Goal: Task Accomplishment & Management: Use online tool/utility

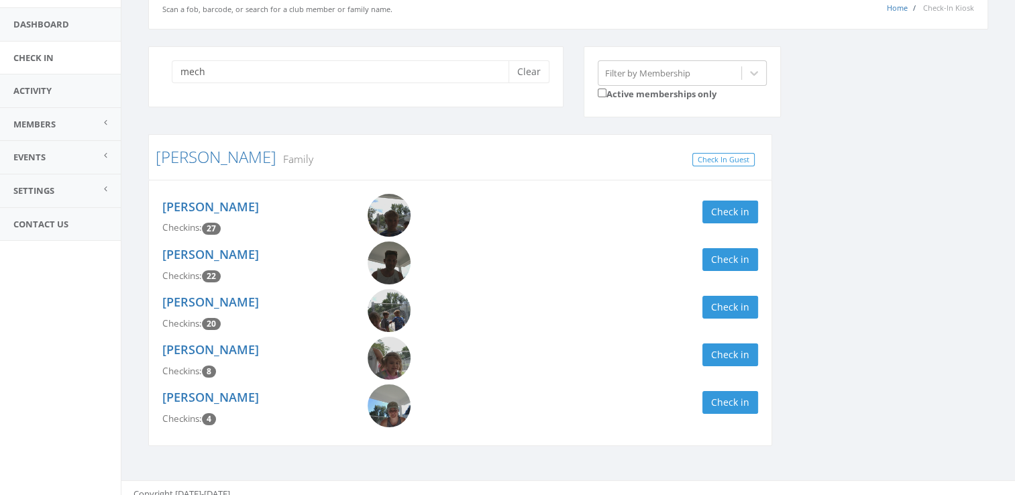
scroll to position [93, 0]
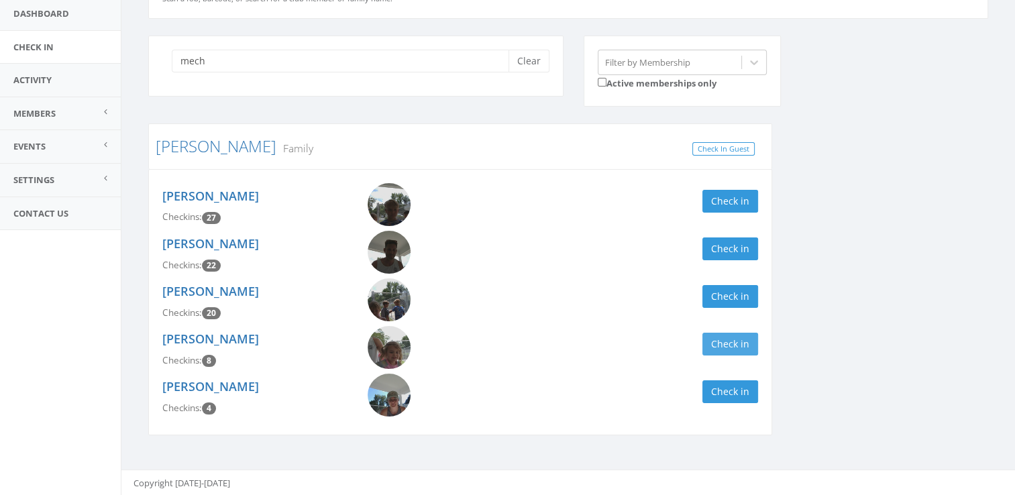
type input "mech"
click at [743, 339] on button "Check in" at bounding box center [730, 344] width 56 height 23
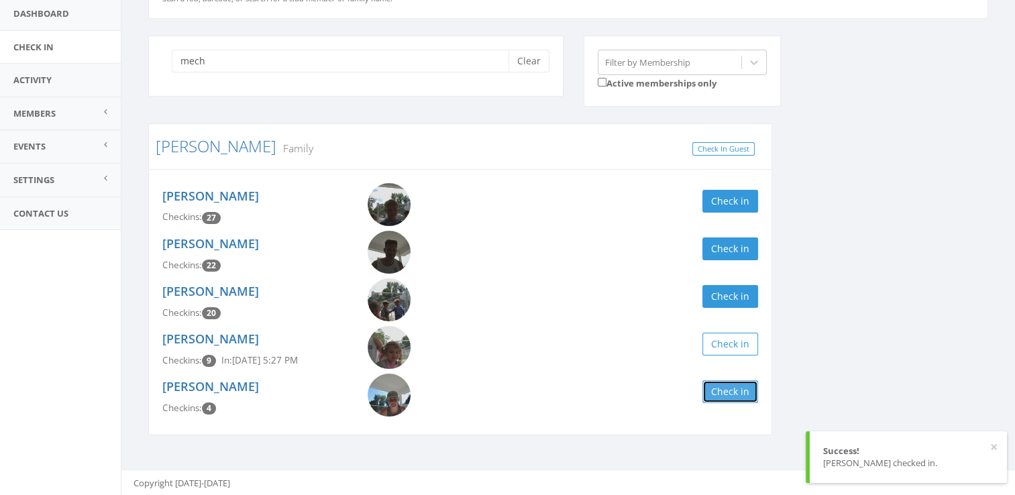
click at [740, 388] on button "Check in" at bounding box center [730, 391] width 56 height 23
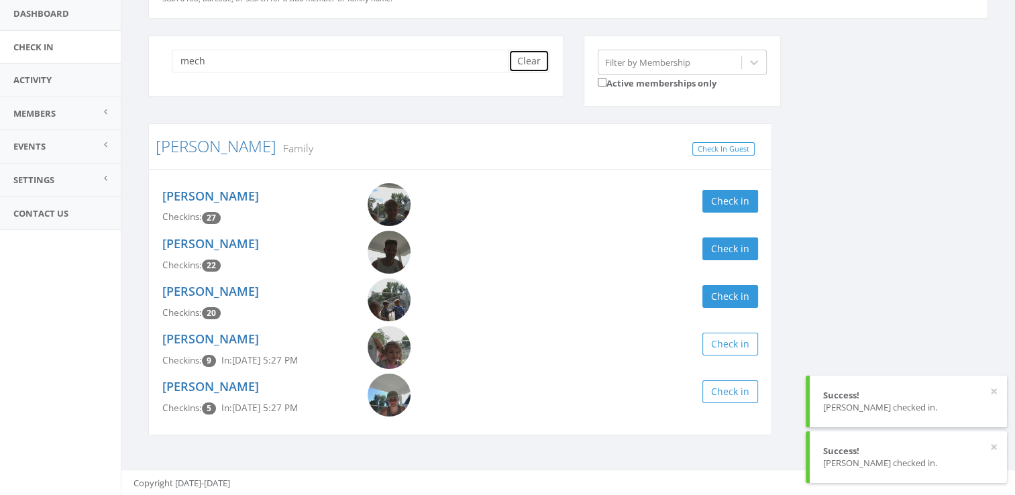
click at [523, 59] on button "Clear" at bounding box center [528, 61] width 41 height 23
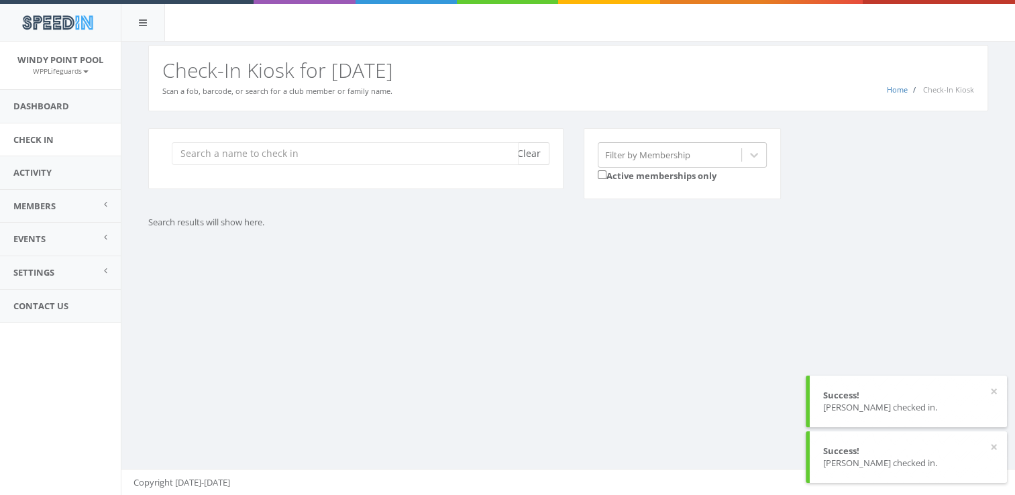
scroll to position [0, 0]
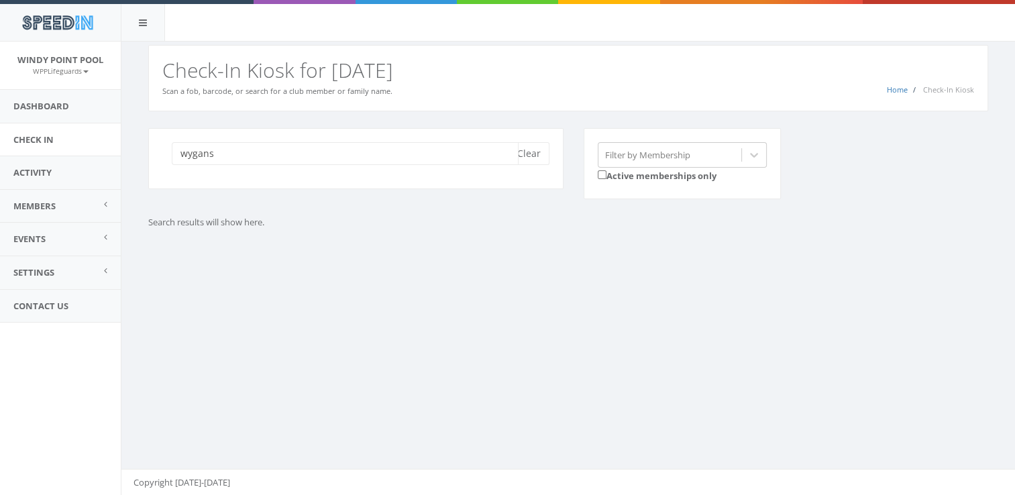
type input "wygans"
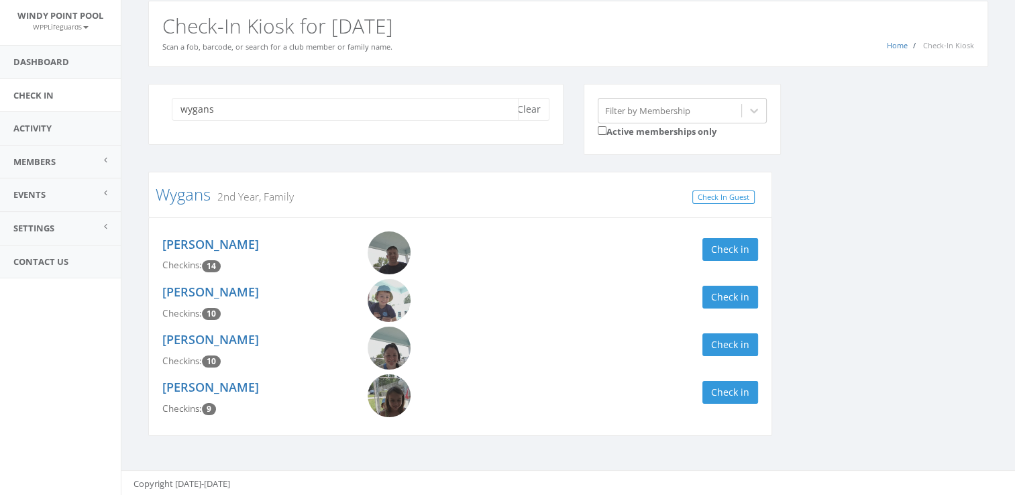
scroll to position [45, 0]
click at [716, 243] on button "Check in" at bounding box center [730, 248] width 56 height 23
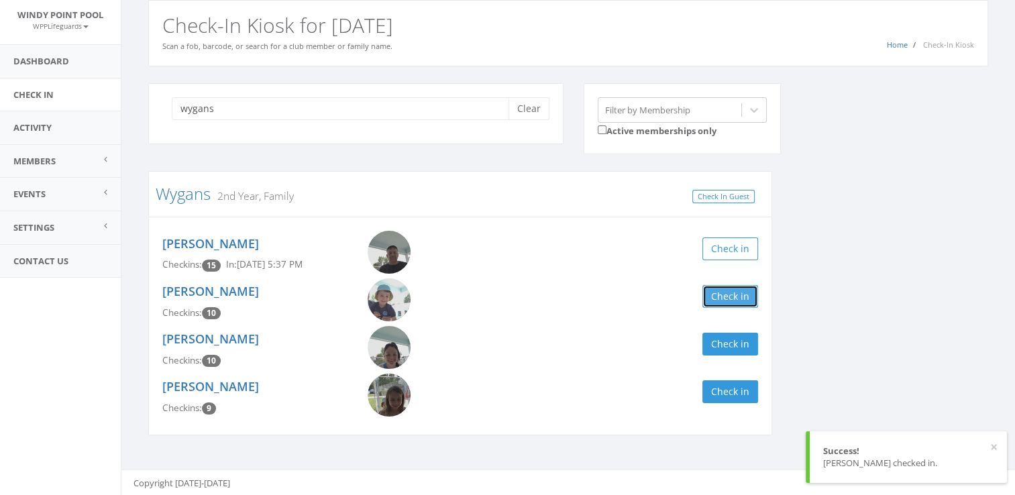
click at [722, 296] on button "Check in" at bounding box center [730, 296] width 56 height 23
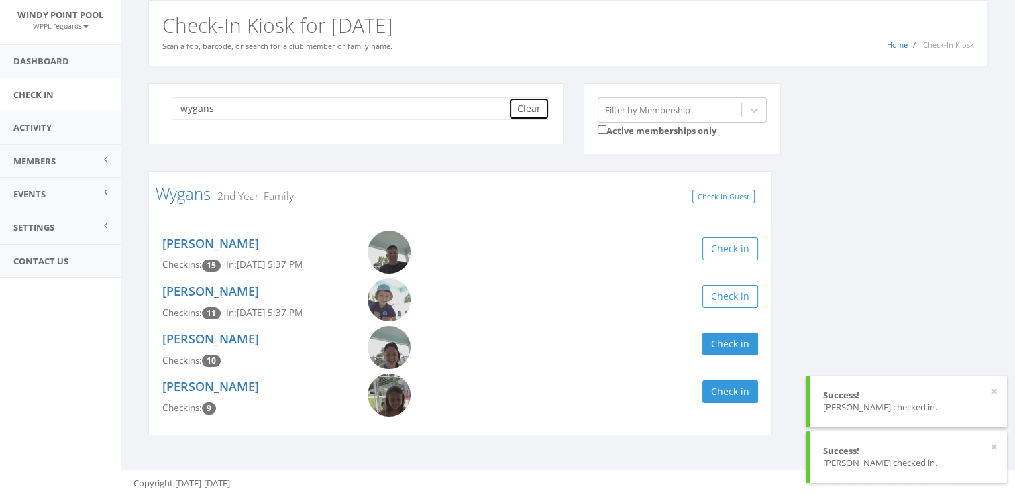
click at [524, 97] on button "Clear" at bounding box center [528, 108] width 41 height 23
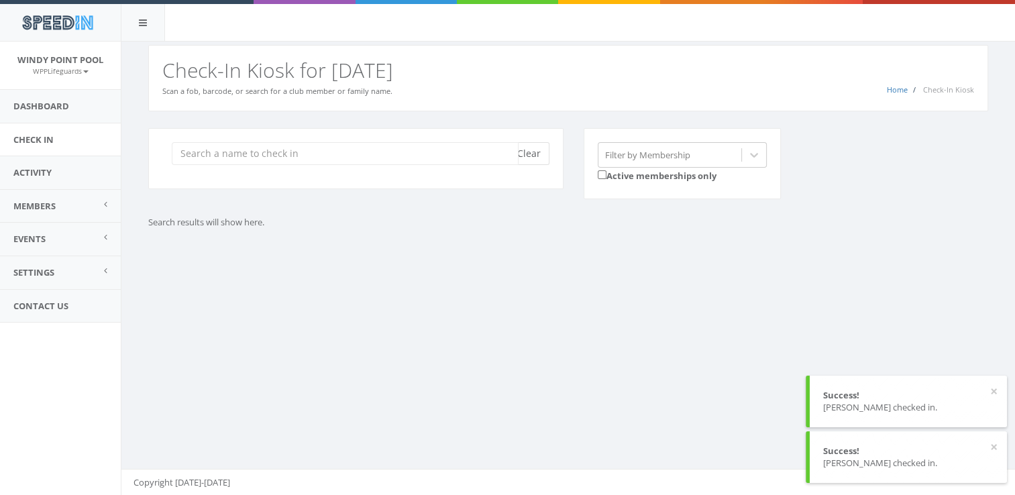
scroll to position [0, 0]
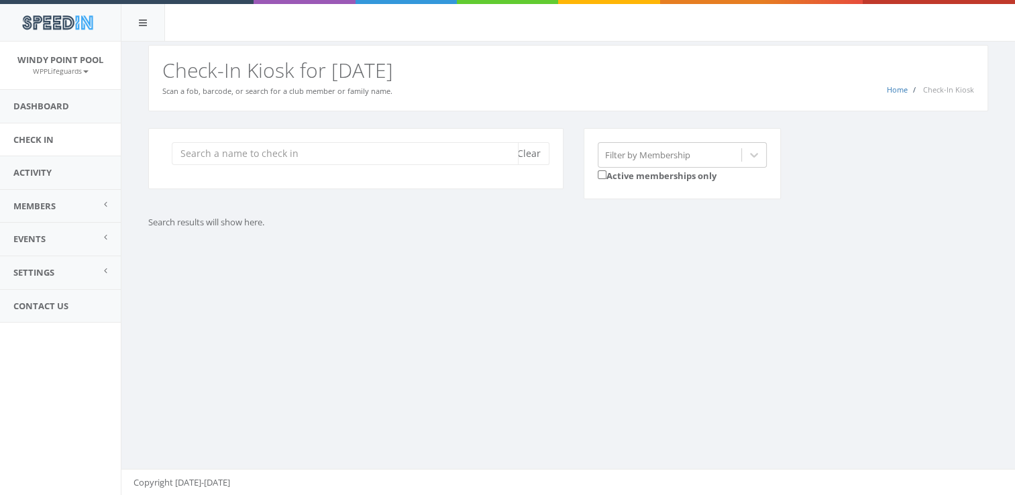
click at [425, 155] on input "search" at bounding box center [345, 153] width 347 height 23
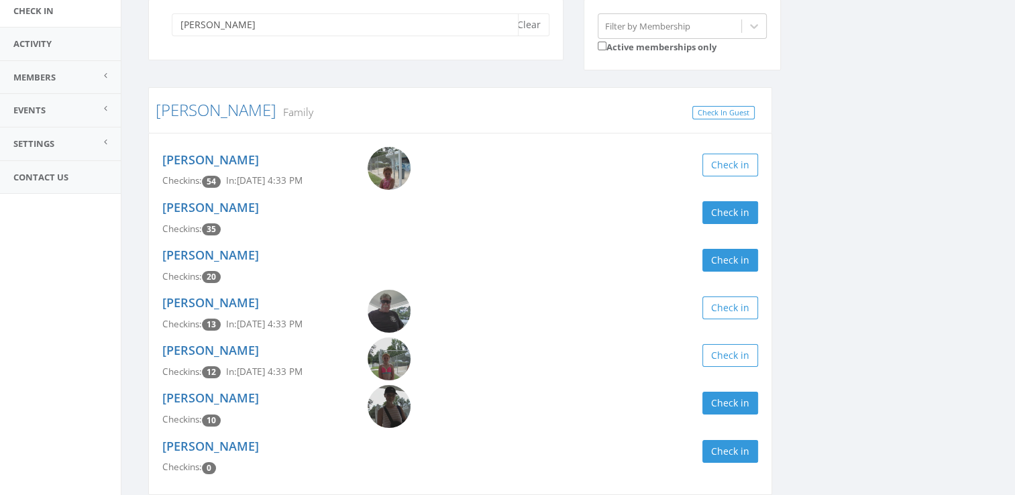
scroll to position [130, 0]
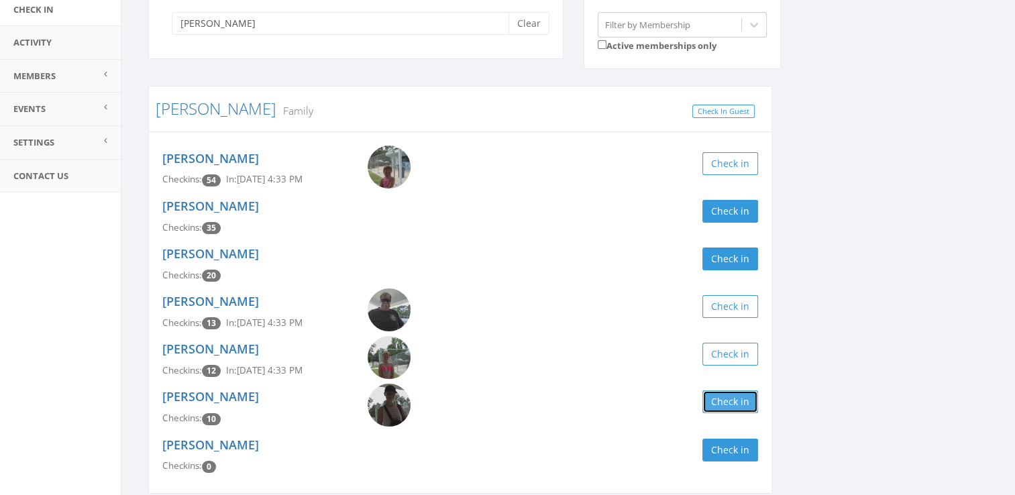
click at [734, 404] on button "Check in" at bounding box center [730, 401] width 56 height 23
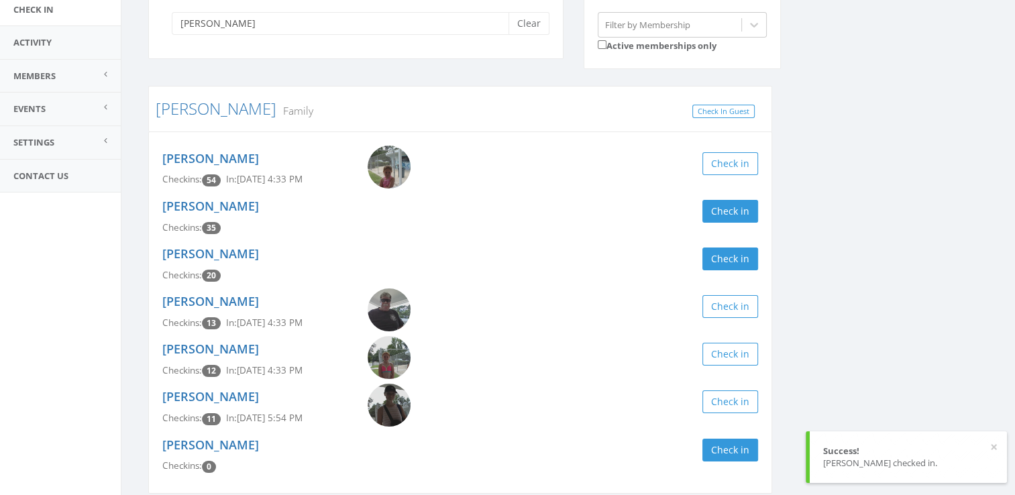
click at [892, 371] on div "[PERSON_NAME] Clear Filter by Membership Active memberships only [PERSON_NAME] …" at bounding box center [568, 254] width 860 height 512
click at [447, 25] on input "[PERSON_NAME]" at bounding box center [345, 23] width 347 height 23
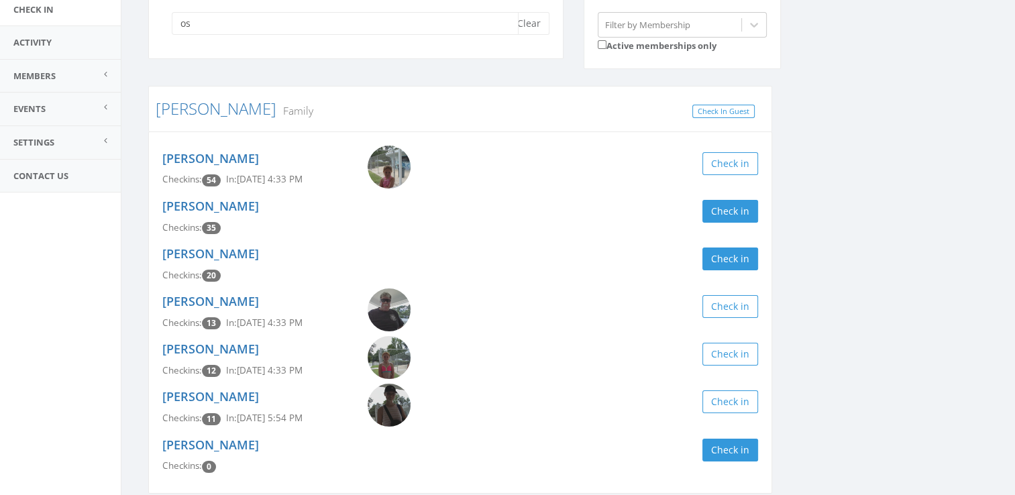
type input "o"
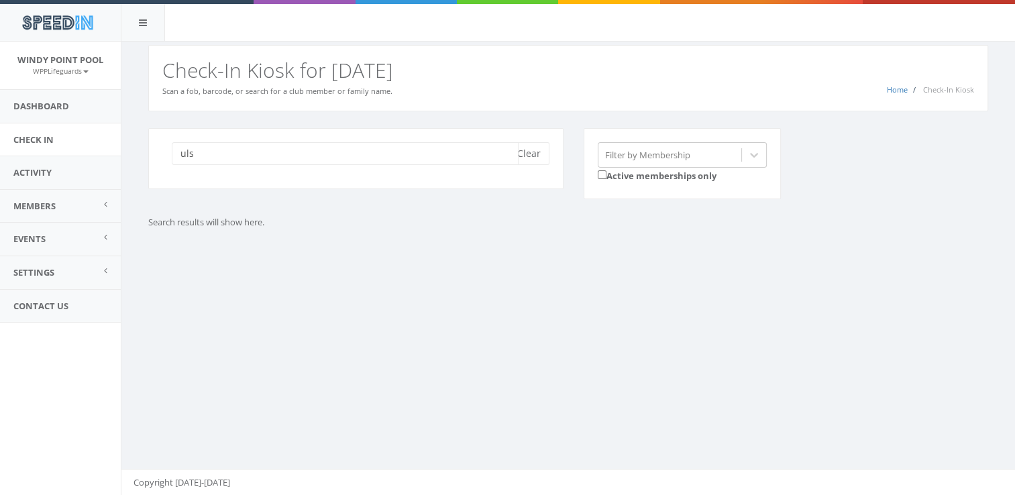
scroll to position [45, 0]
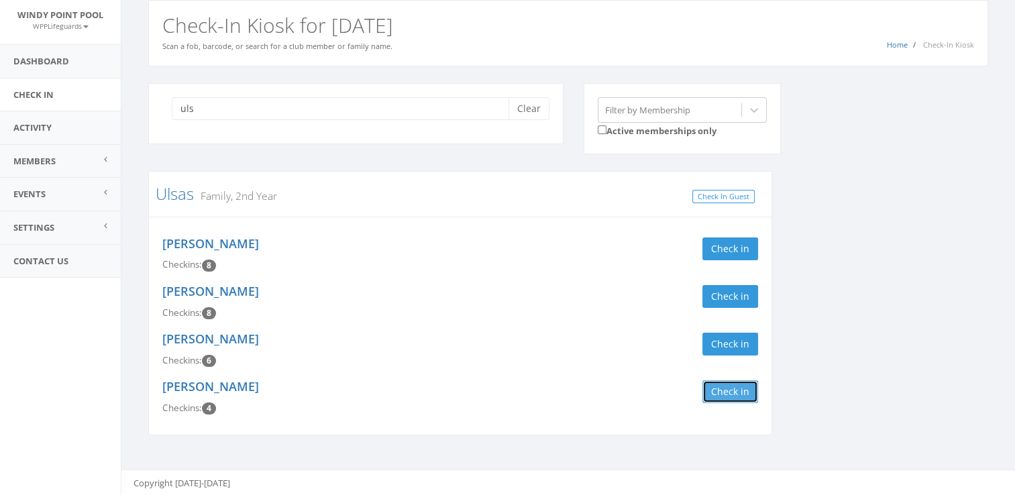
click at [738, 394] on button "Check in" at bounding box center [730, 391] width 56 height 23
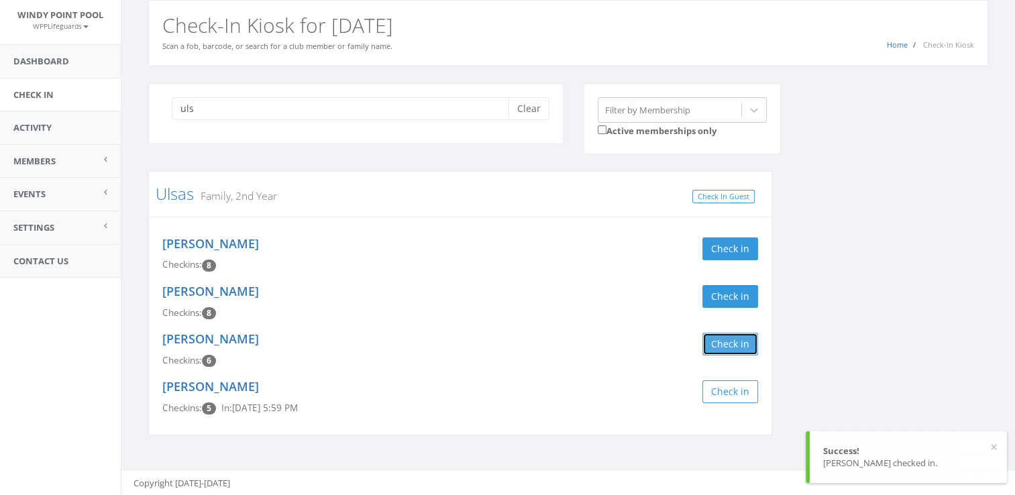
click at [722, 342] on button "Check in" at bounding box center [730, 344] width 56 height 23
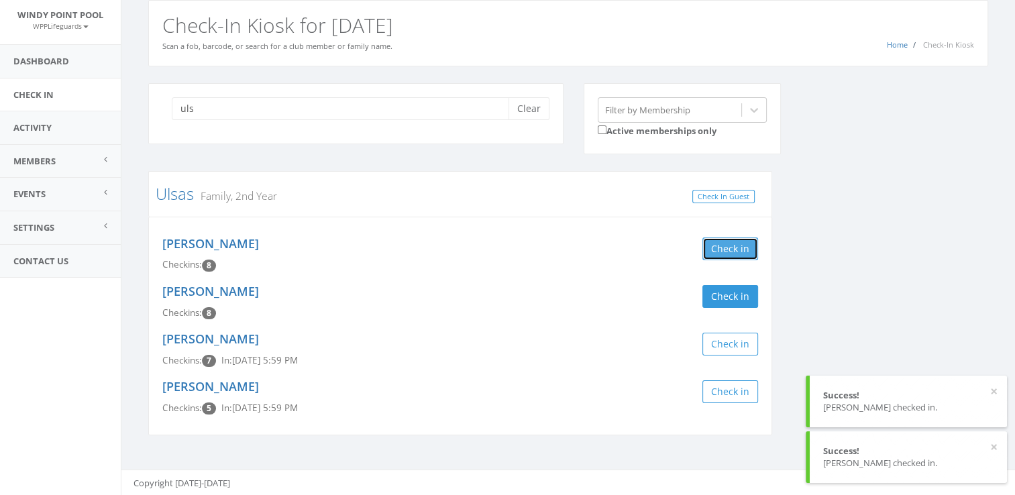
click at [720, 249] on button "Check in" at bounding box center [730, 248] width 56 height 23
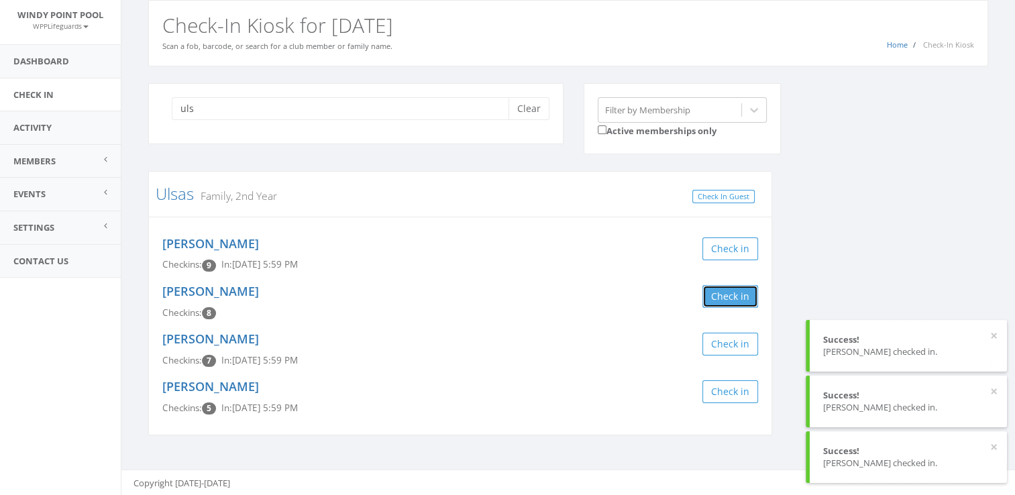
click at [729, 291] on button "Check in" at bounding box center [730, 296] width 56 height 23
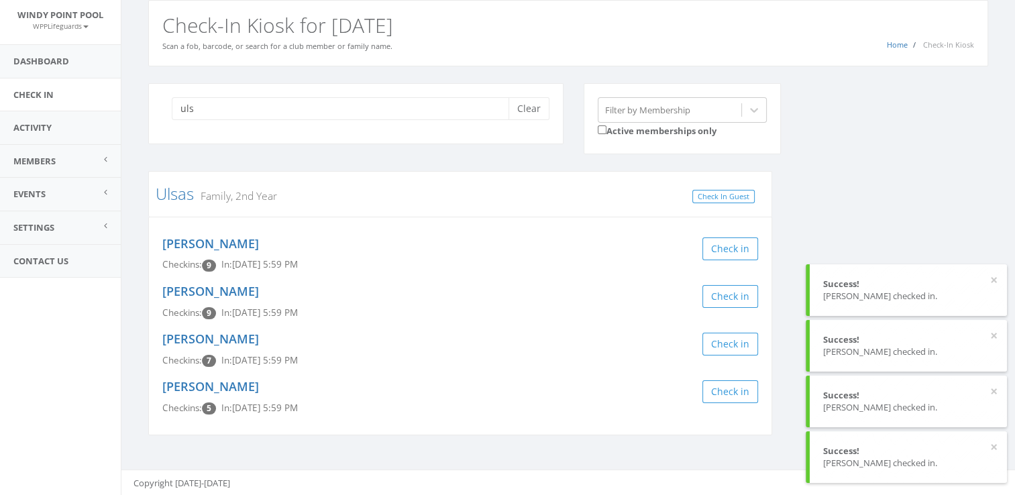
click at [831, 229] on div "uls Clear Filter by Membership Active memberships only Ulsas Family, 2nd Year C…" at bounding box center [568, 267] width 860 height 369
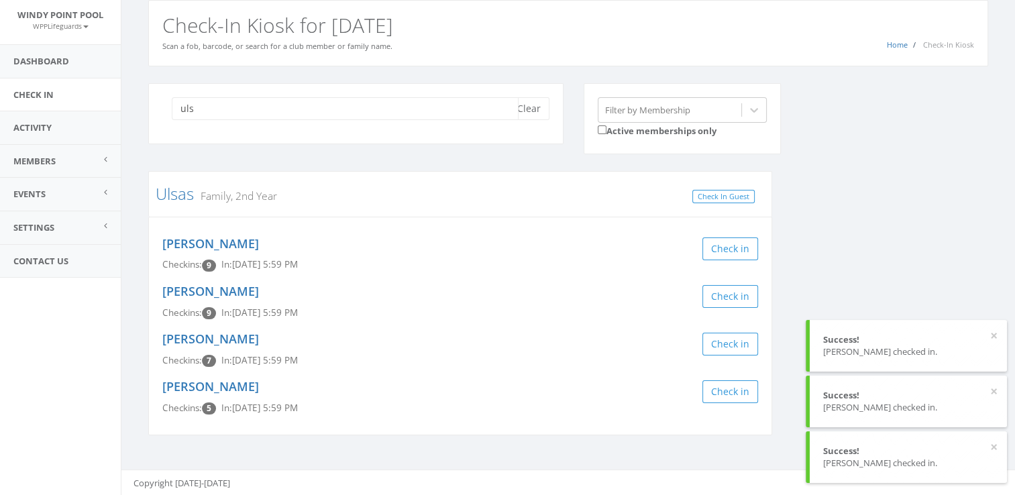
click at [462, 99] on input "uls" at bounding box center [345, 108] width 347 height 23
type input "u"
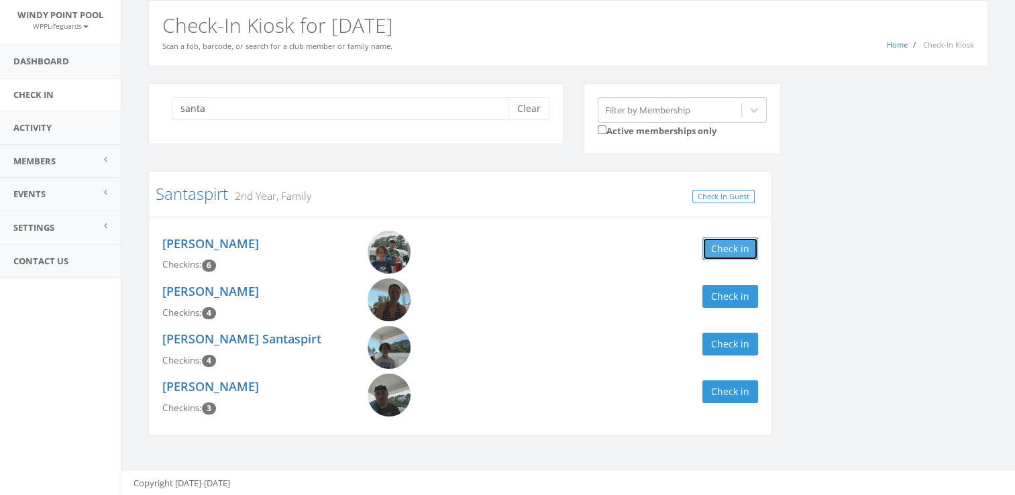
click at [708, 246] on button "Check in" at bounding box center [730, 248] width 56 height 23
click at [489, 108] on input "santa" at bounding box center [345, 108] width 347 height 23
type input "s"
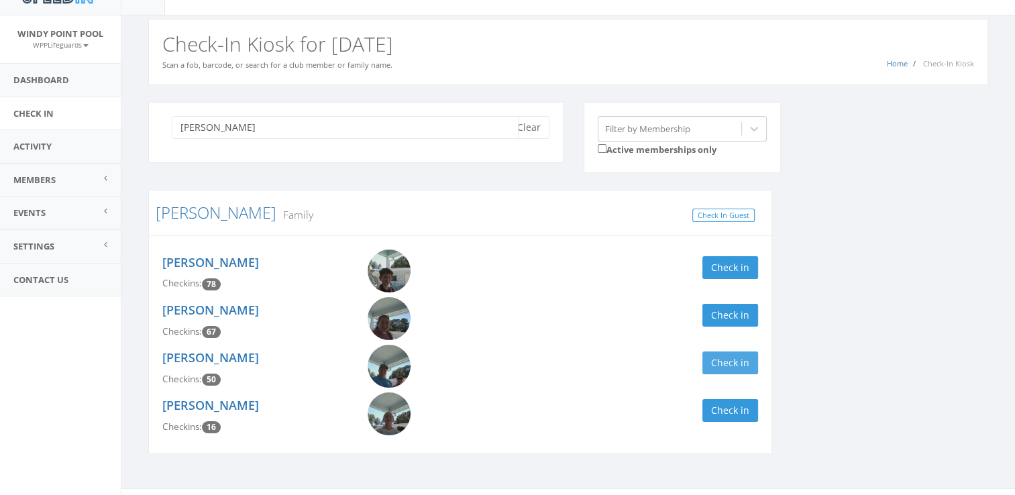
scroll to position [22, 0]
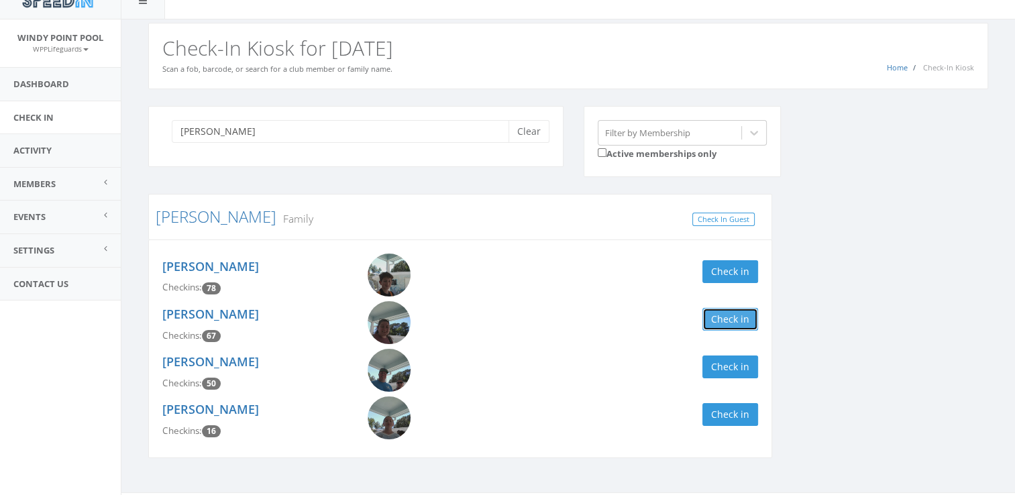
click at [731, 323] on button "Check in" at bounding box center [730, 319] width 56 height 23
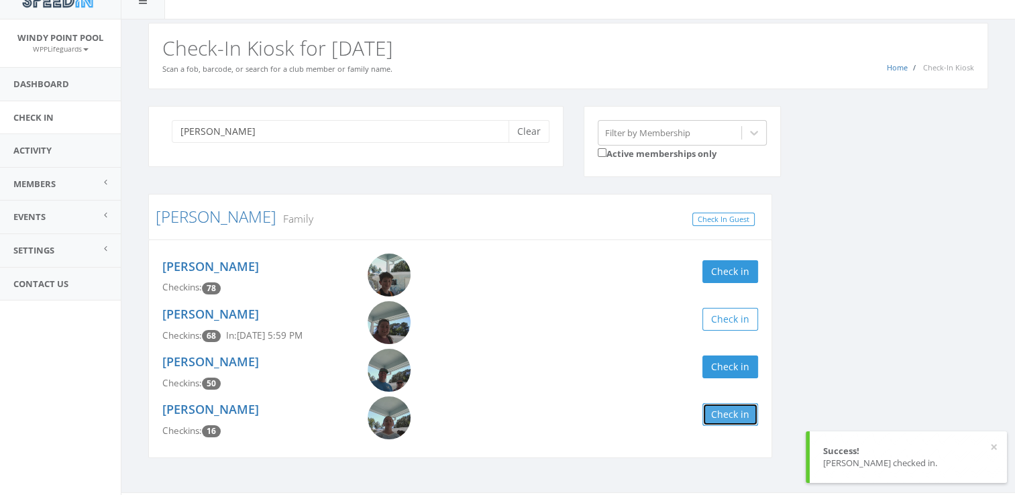
click at [742, 410] on button "Check in" at bounding box center [730, 414] width 56 height 23
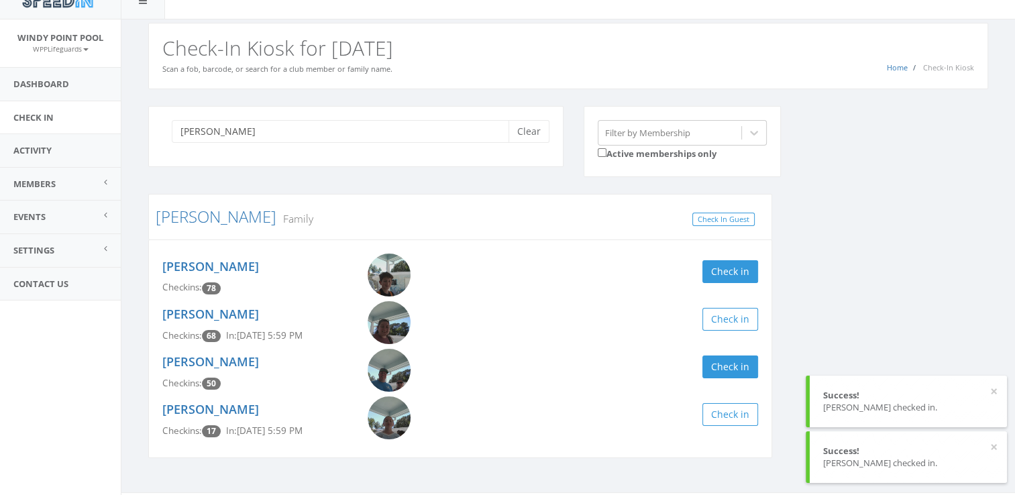
click at [889, 329] on div "[PERSON_NAME] Clear Filter by Membership Active memberships only [PERSON_NAME] …" at bounding box center [568, 290] width 860 height 369
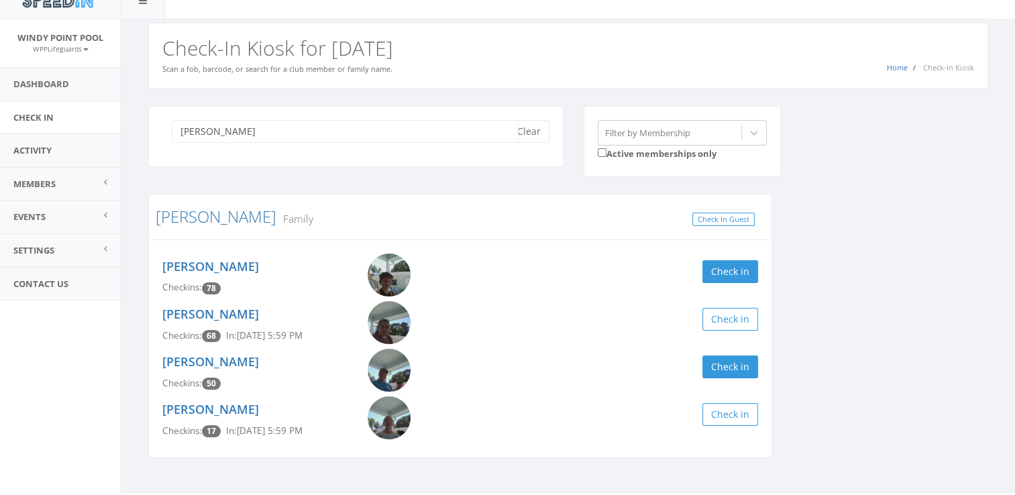
click at [228, 129] on input "[PERSON_NAME]" at bounding box center [345, 131] width 347 height 23
type input "g"
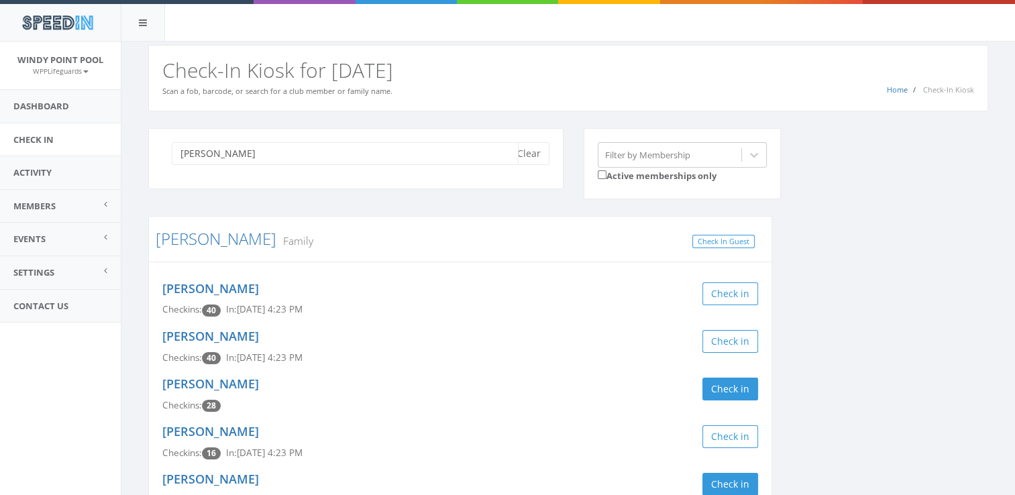
scroll to position [93, 0]
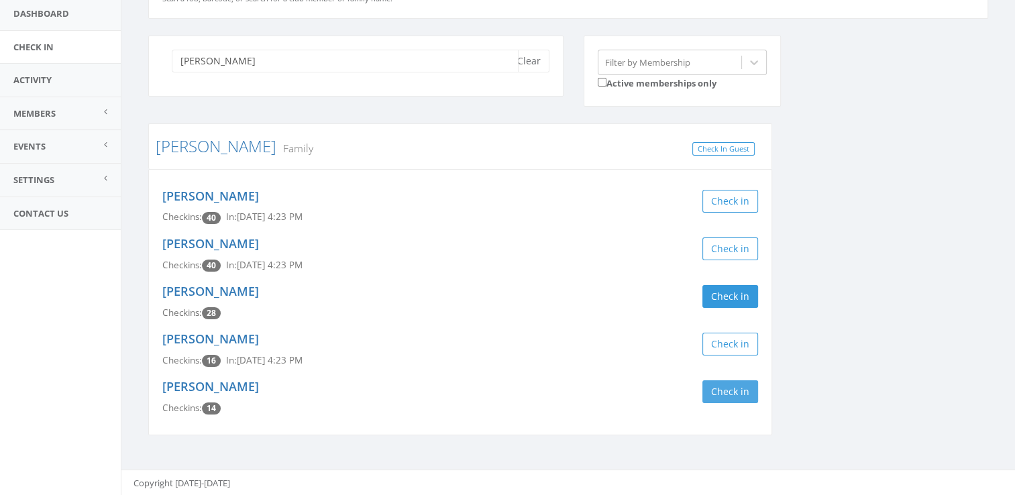
type input "[PERSON_NAME]"
click at [730, 396] on button "Check in" at bounding box center [730, 391] width 56 height 23
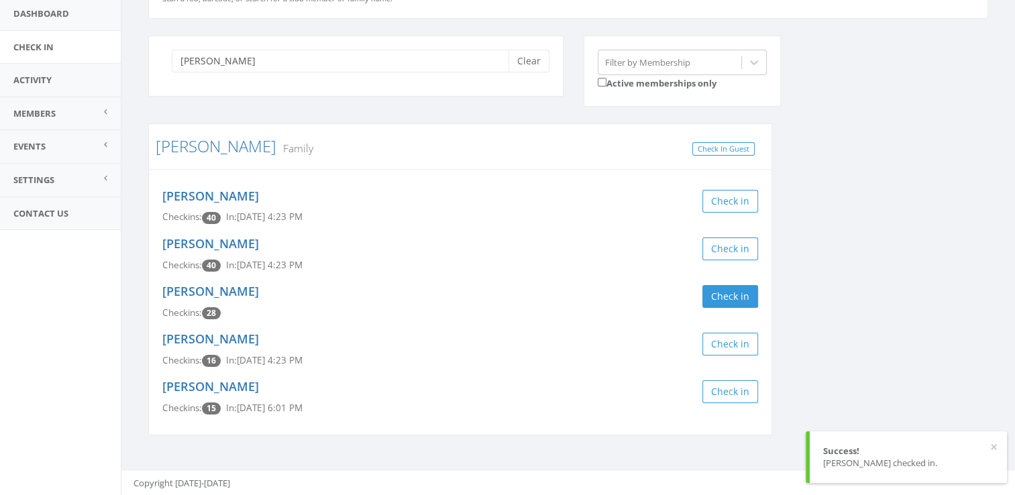
click at [785, 383] on div "[PERSON_NAME] Clear Filter by Membership Active memberships only [PERSON_NAME] …" at bounding box center [568, 244] width 860 height 417
